Goal: Task Accomplishment & Management: Use online tool/utility

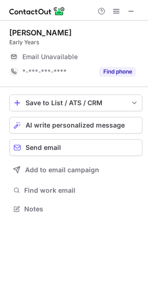
scroll to position [5, 5]
click at [135, 7] on button at bounding box center [131, 11] width 11 height 11
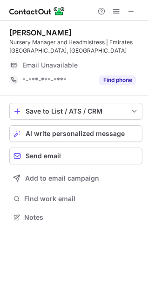
scroll to position [210, 148]
click at [134, 11] on span at bounding box center [130, 10] width 7 height 7
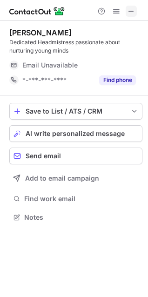
click at [134, 13] on span at bounding box center [130, 10] width 7 height 7
